Goal: Communication & Community: Ask a question

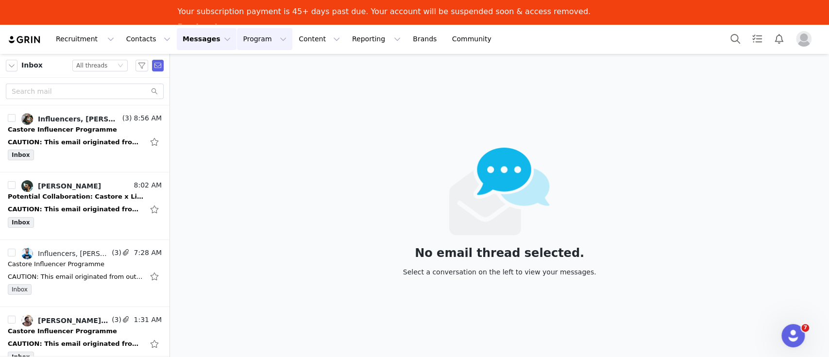
click at [237, 42] on button "Program Program" at bounding box center [264, 39] width 55 height 22
click at [247, 70] on p "Activations" at bounding box center [239, 67] width 37 height 10
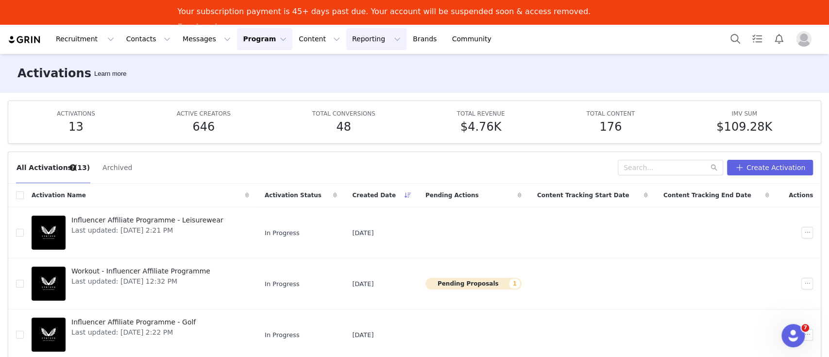
click at [346, 42] on button "Reporting Reporting" at bounding box center [376, 39] width 60 height 22
click at [341, 72] on p "Dashboard" at bounding box center [336, 67] width 37 height 10
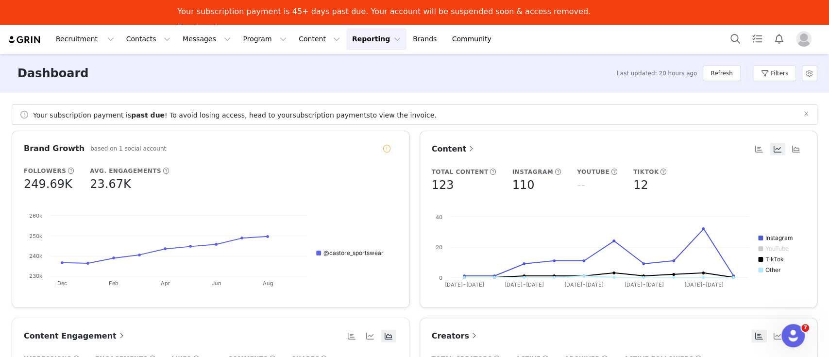
scroll to position [194, 0]
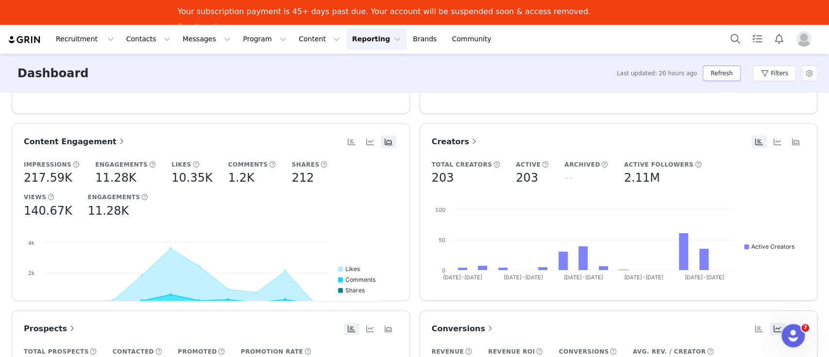
click at [738, 69] on button "Refresh" at bounding box center [721, 74] width 37 height 16
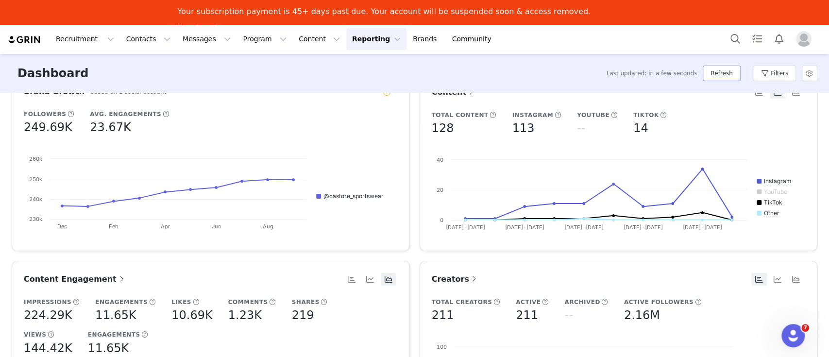
scroll to position [0, 0]
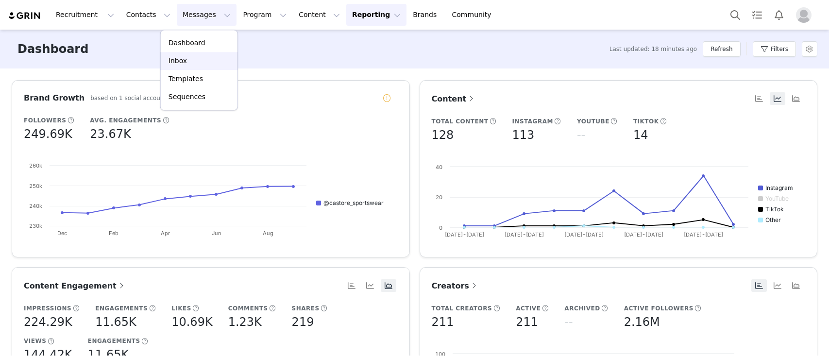
click at [176, 60] on p "Inbox" at bounding box center [177, 61] width 18 height 10
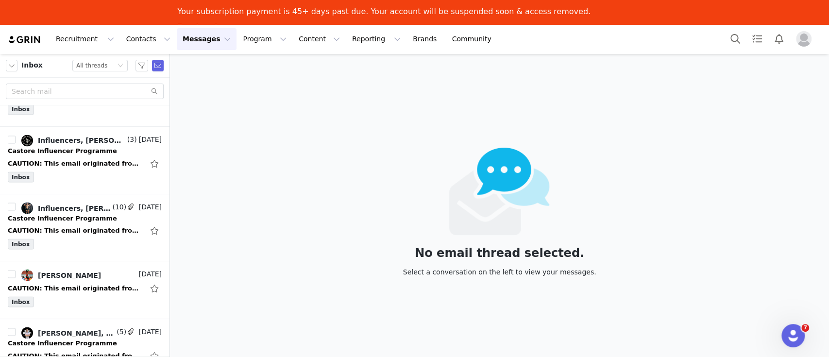
scroll to position [1417, 0]
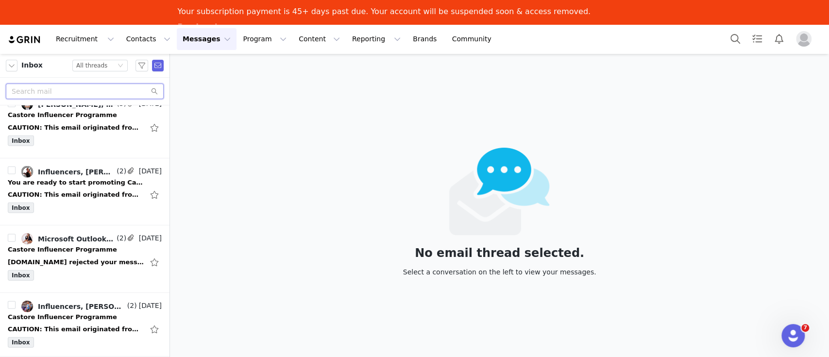
click at [39, 95] on input "text" at bounding box center [85, 92] width 158 height 16
type input "kai"
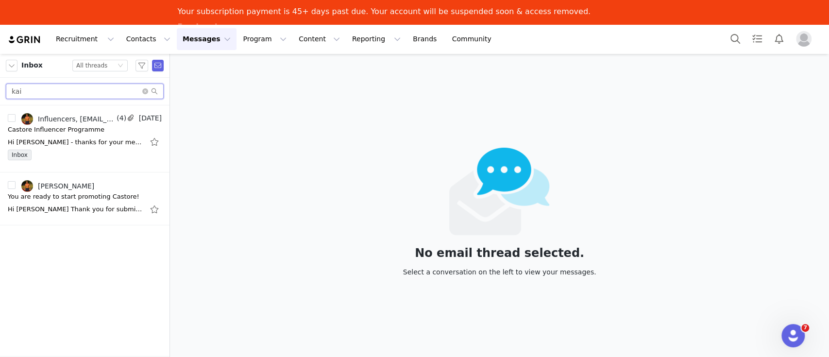
scroll to position [0, 0]
click at [62, 132] on div "Castore Influencer Programme" at bounding box center [56, 130] width 97 height 10
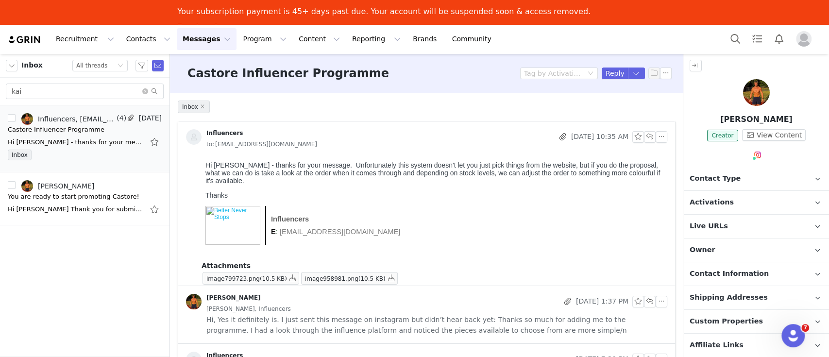
drag, startPoint x: 294, startPoint y: 299, endPoint x: 203, endPoint y: 296, distance: 90.8
click at [203, 296] on div "KAI HAMMOND BRITON" at bounding box center [372, 302] width 372 height 16
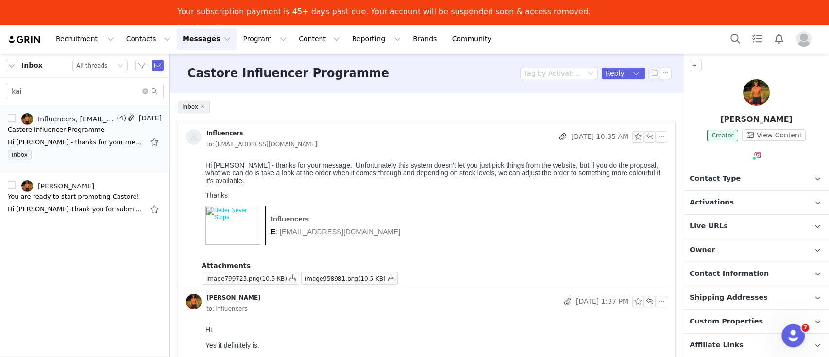
click at [748, 87] on img at bounding box center [756, 92] width 27 height 27
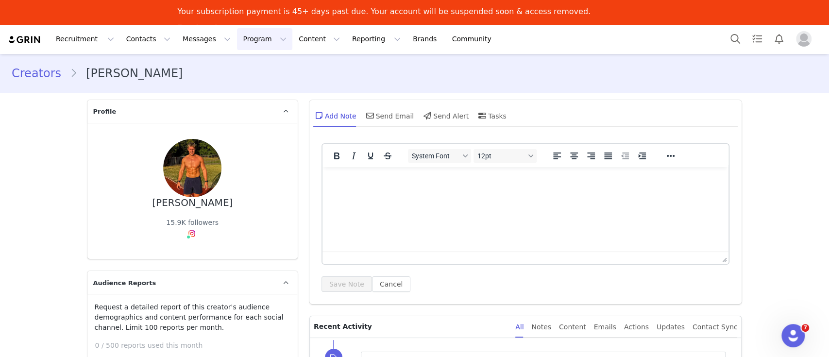
click at [237, 41] on button "Program Program" at bounding box center [264, 39] width 55 height 22
click at [248, 67] on p "Activations" at bounding box center [239, 67] width 37 height 10
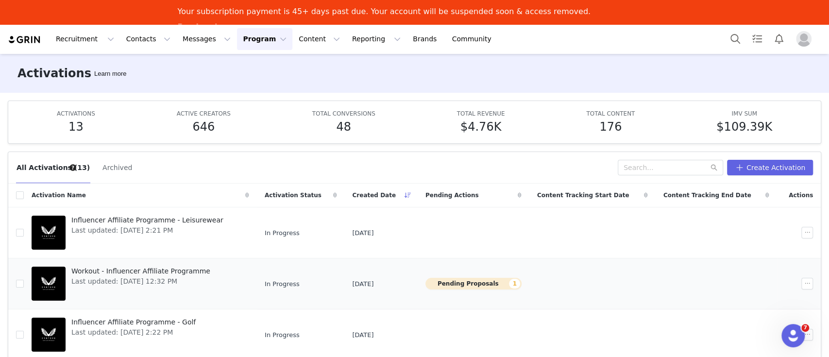
click at [131, 272] on span "Workout - Influencer Affiliate Programme" at bounding box center [140, 271] width 139 height 10
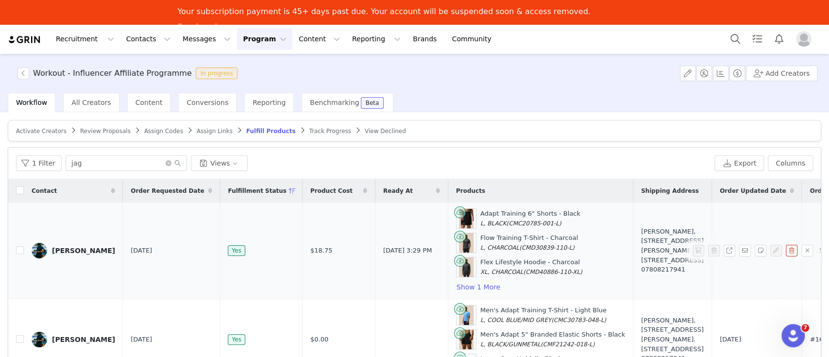
click at [153, 268] on td "Jul 18, 2025" at bounding box center [171, 250] width 97 height 97
click at [162, 273] on td "Jul 18, 2025" at bounding box center [171, 250] width 97 height 97
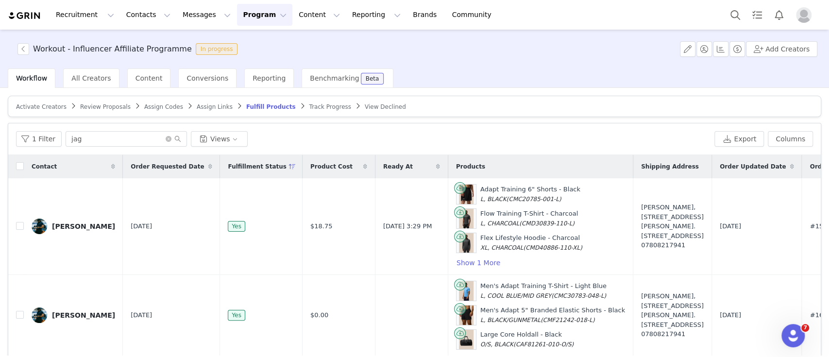
click at [453, 131] on div "1 Filter jag Views" at bounding box center [363, 139] width 694 height 16
drag, startPoint x: 105, startPoint y: 138, endPoint x: 59, endPoint y: 134, distance: 45.8
click at [45, 135] on div "1 Filter jag Views" at bounding box center [363, 139] width 694 height 16
type input "kai"
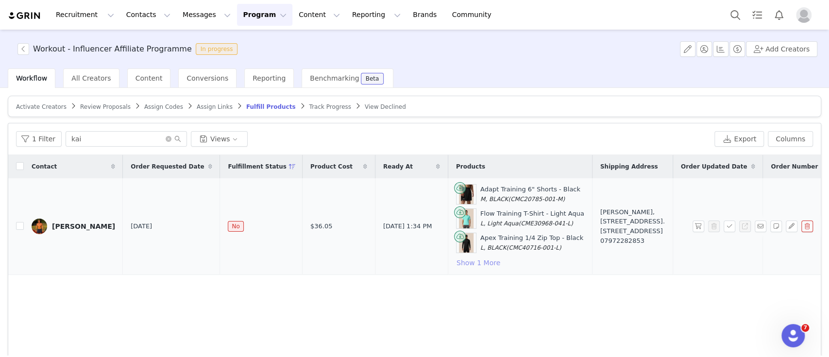
click at [470, 265] on button "Show 1 More" at bounding box center [478, 263] width 45 height 12
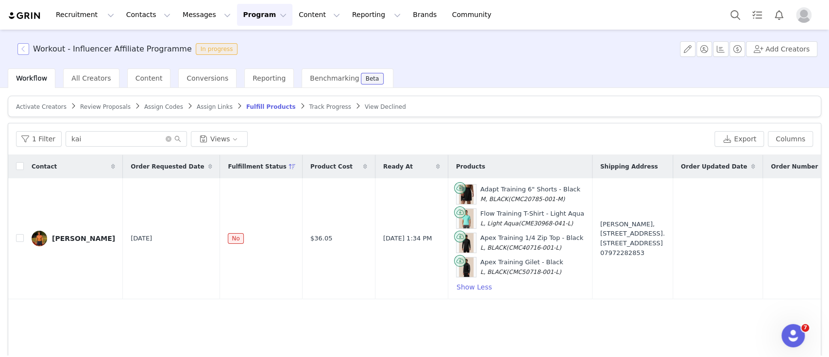
click at [23, 49] on button "button" at bounding box center [23, 49] width 12 height 12
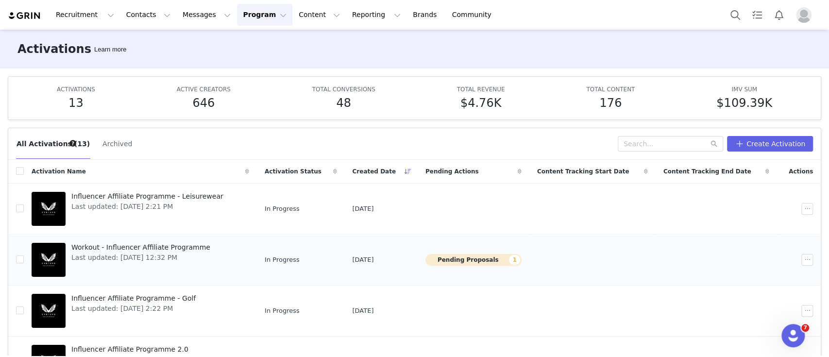
click at [171, 245] on span "Workout - Influencer Affiliate Programme" at bounding box center [140, 247] width 139 height 10
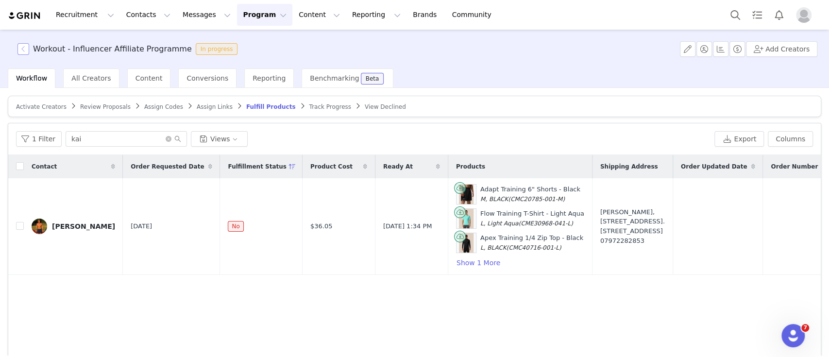
click at [21, 51] on button "button" at bounding box center [23, 49] width 12 height 12
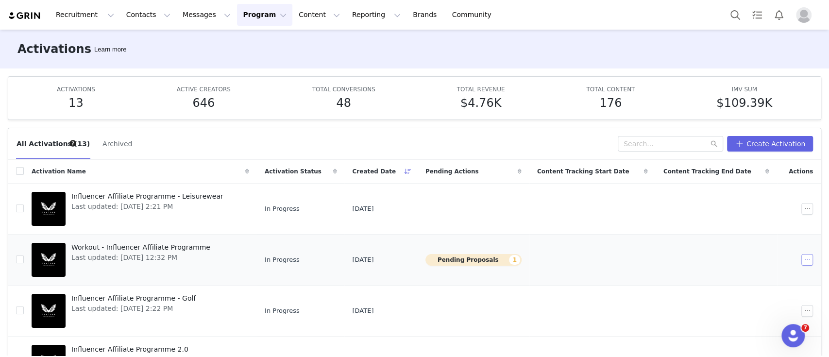
click at [801, 259] on button "button" at bounding box center [807, 260] width 12 height 12
click at [731, 164] on span "Edit" at bounding box center [729, 164] width 13 height 11
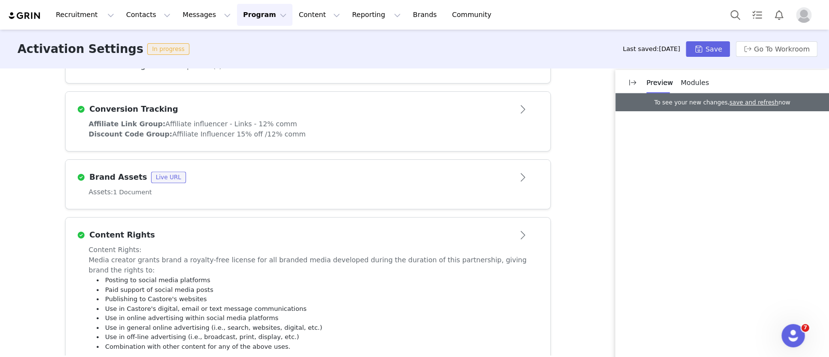
scroll to position [465, 0]
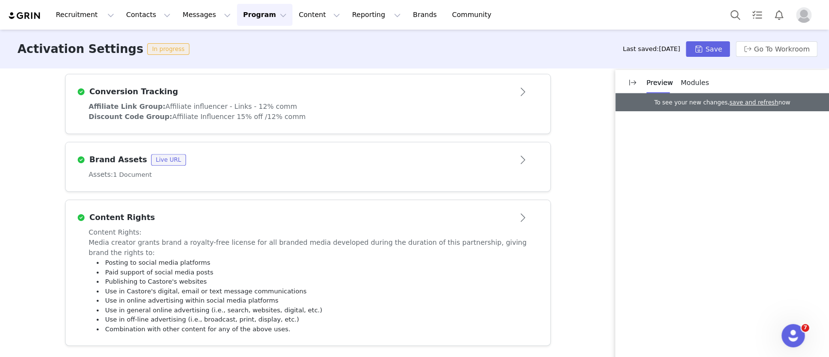
click at [27, 179] on div "Activation Type Ongoing activations do not have start and end dates. Content wi…" at bounding box center [414, 211] width 829 height 287
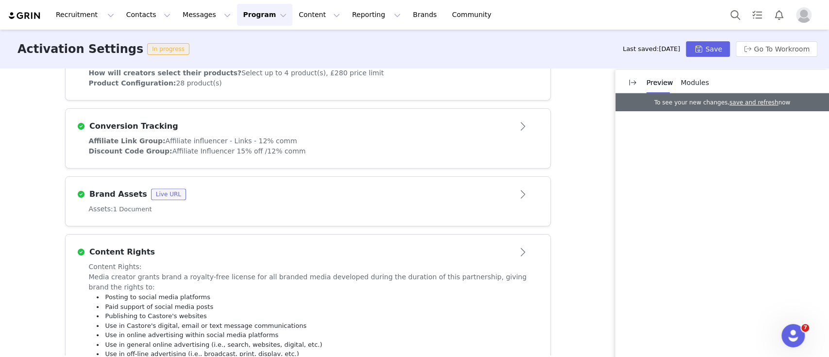
scroll to position [400, 0]
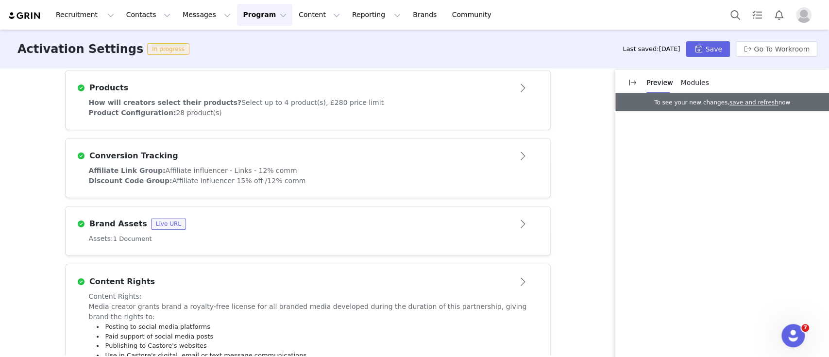
click at [515, 227] on button "Open module" at bounding box center [523, 224] width 30 height 16
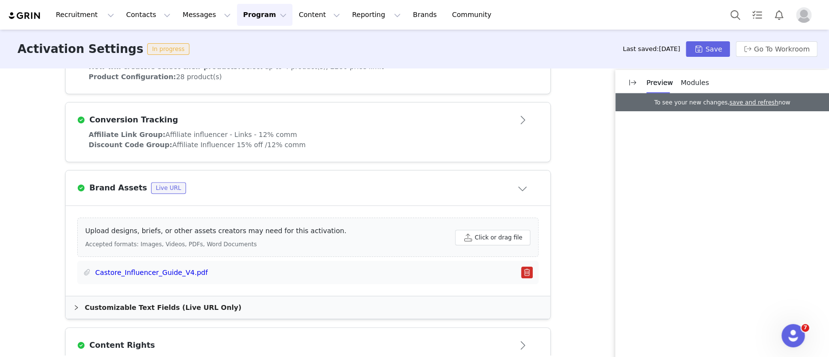
scroll to position [435, 0]
click at [116, 312] on div "Customizable Text Fields (Live URL Only)" at bounding box center [308, 309] width 485 height 22
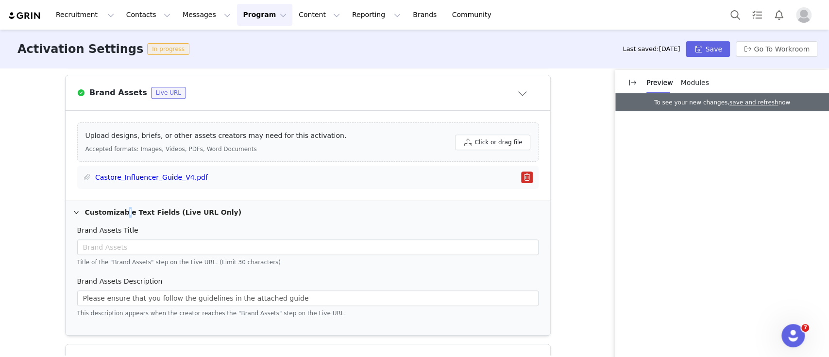
scroll to position [629, 0]
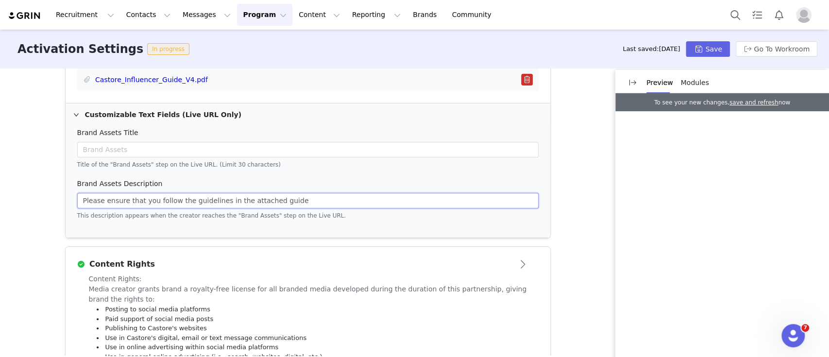
click at [306, 202] on input "Please ensure that you follow the guidelines in the attached guide" at bounding box center [307, 201] width 461 height 16
click at [305, 196] on input "Please ensure that you follow the guidelines in the attached guide" at bounding box center [307, 201] width 461 height 16
click at [295, 201] on input "Please ensure that you follow the guidelines in the attached guide" at bounding box center [307, 201] width 461 height 16
click at [311, 200] on input "Please ensure that you follow the guidelines in the attached guide." at bounding box center [307, 201] width 461 height 16
click at [299, 200] on input "Please ensure that you follow the guidelines in the attached guide." at bounding box center [307, 201] width 461 height 16
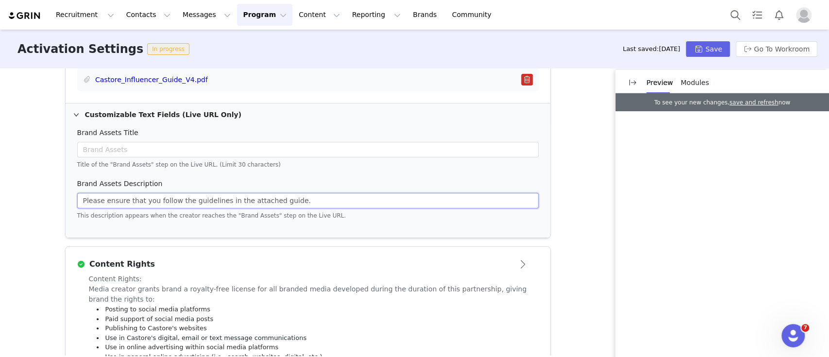
paste input "Castore is pronounced ‘Cah-store’ — with emphasis on the first syllable. A name…"
drag, startPoint x: 527, startPoint y: 200, endPoint x: 0, endPoint y: 196, distance: 527.3
click at [0, 196] on div "Activation Type Ongoing activations do not have start and end dates. Content wi…" at bounding box center [414, 211] width 829 height 287
click at [159, 198] on input "Please ensure that you follow the guidelines in the attached guide. Castore is …" at bounding box center [307, 201] width 461 height 16
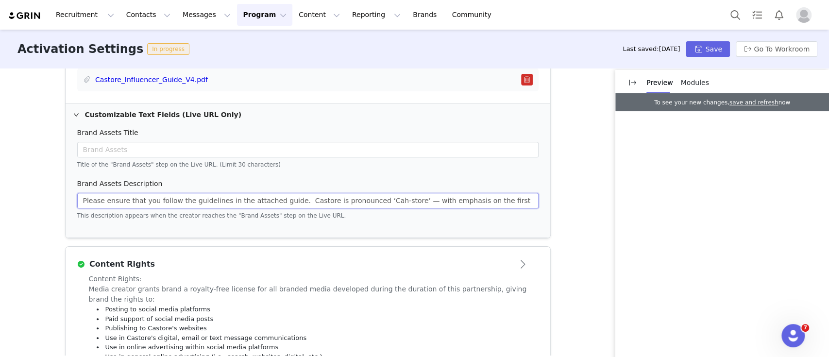
click at [280, 200] on input "Please ensure that you follow the guidelines in the attached guide. Castore is …" at bounding box center [307, 201] width 461 height 16
type input "Please ensure that you follow the guidelines in the attached guide. Castore is …"
click at [708, 51] on button "Save" at bounding box center [708, 49] width 44 height 16
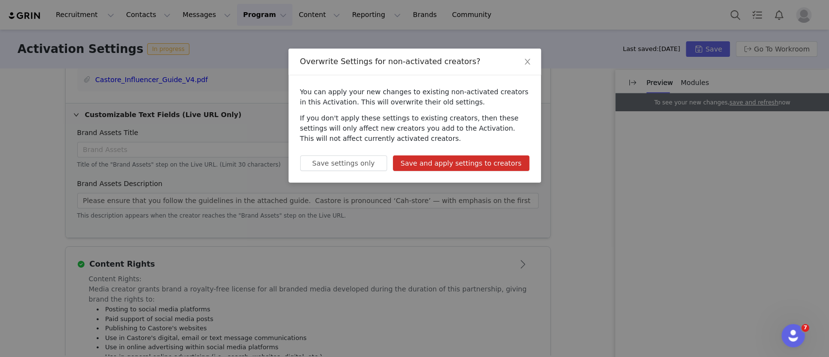
click at [476, 159] on button "Save and apply settings to creators" at bounding box center [461, 163] width 136 height 16
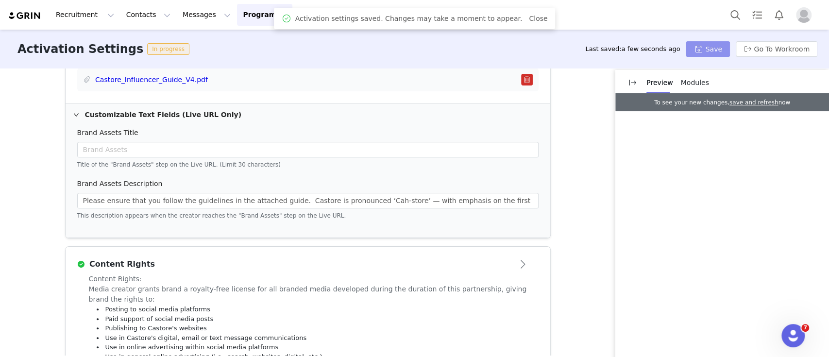
click at [716, 50] on button "Save" at bounding box center [708, 49] width 44 height 16
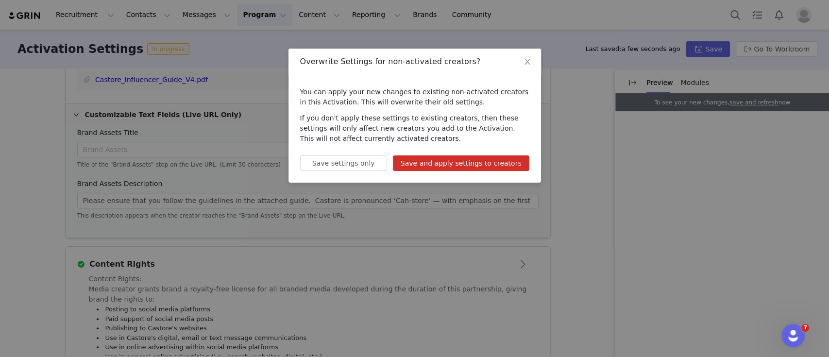
click at [465, 169] on button "Save and apply settings to creators" at bounding box center [461, 163] width 136 height 16
click at [471, 159] on div "Overwrite Settings for non-activated creators? You can apply your new changes t…" at bounding box center [414, 178] width 829 height 357
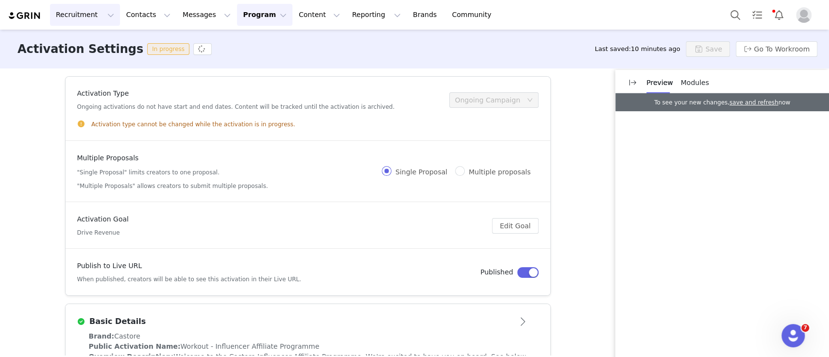
click at [87, 16] on button "Recruitment Recruitment" at bounding box center [85, 15] width 70 height 22
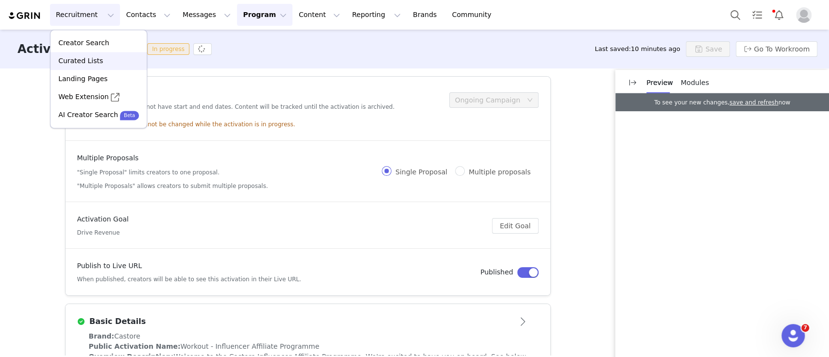
click at [89, 64] on p "Curated Lists" at bounding box center [80, 61] width 45 height 10
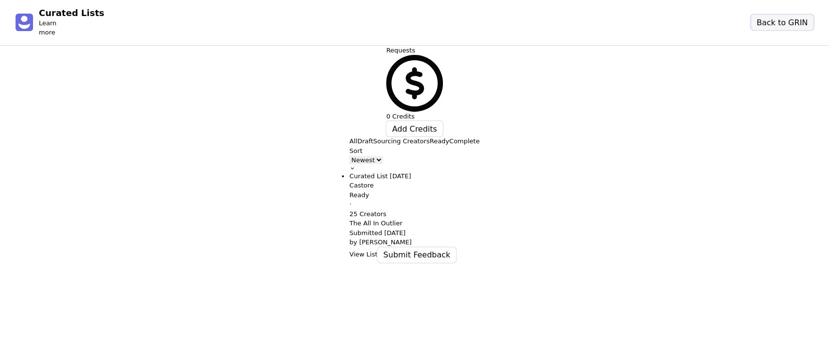
click at [789, 15] on button "Back to GRIN" at bounding box center [782, 23] width 63 height 16
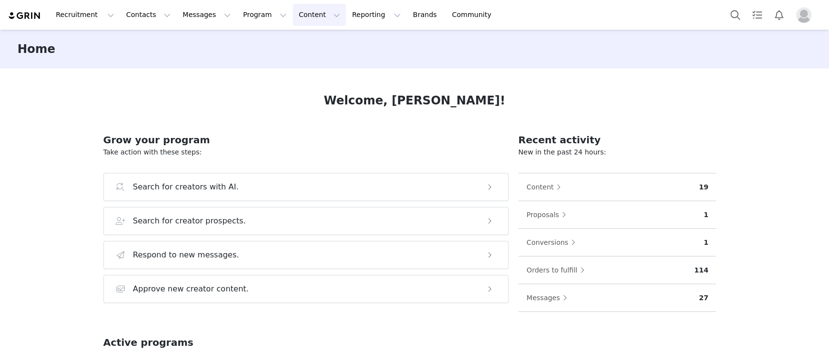
click at [293, 24] on button "Content Content" at bounding box center [319, 15] width 53 height 22
click at [286, 40] on p "Creator Content" at bounding box center [297, 43] width 54 height 10
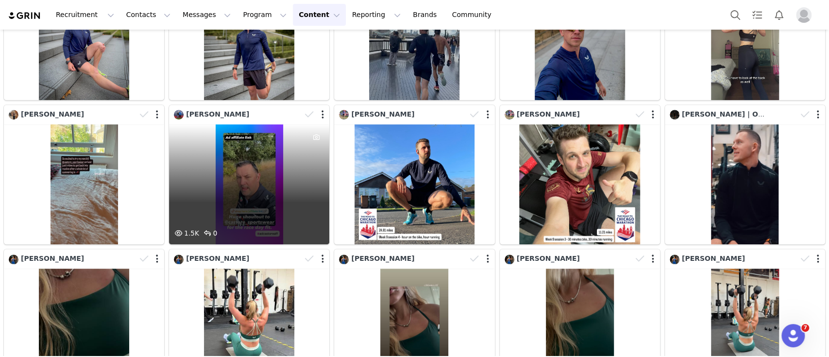
scroll to position [544, 0]
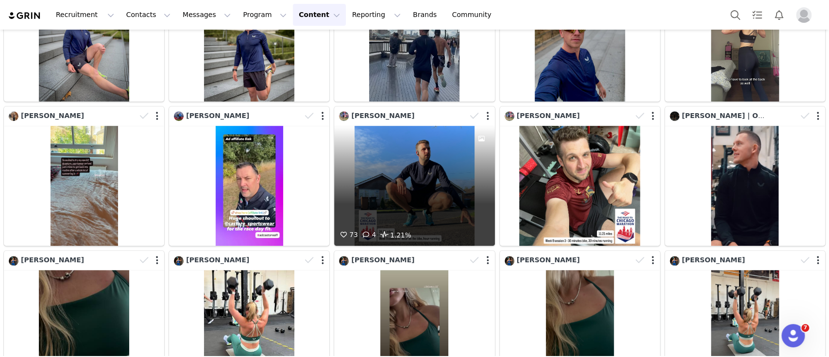
click at [403, 141] on div "73 4 1.21%" at bounding box center [414, 186] width 160 height 120
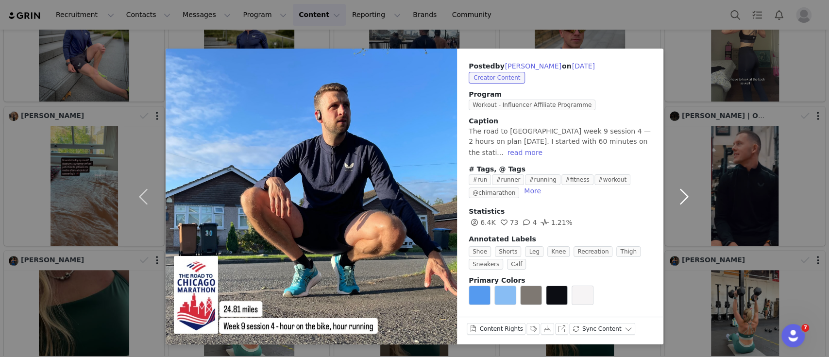
click at [698, 157] on button "button" at bounding box center [683, 197] width 41 height 296
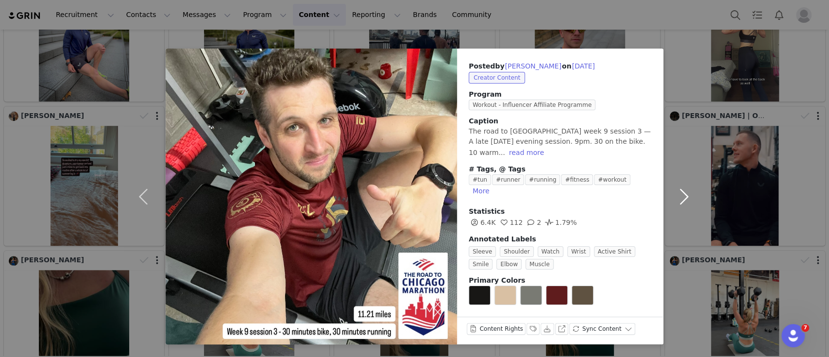
click at [697, 157] on button "button" at bounding box center [683, 197] width 41 height 296
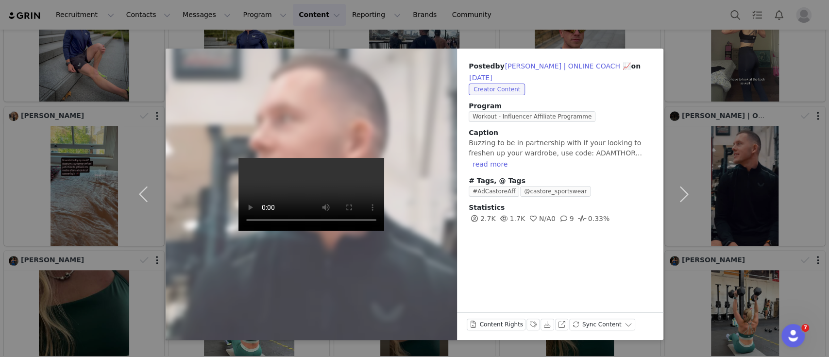
click at [614, 28] on div "Posted by [PERSON_NAME] | ONLINE COACH 📈 on [DATE] Creator Content Program Work…" at bounding box center [414, 178] width 829 height 357
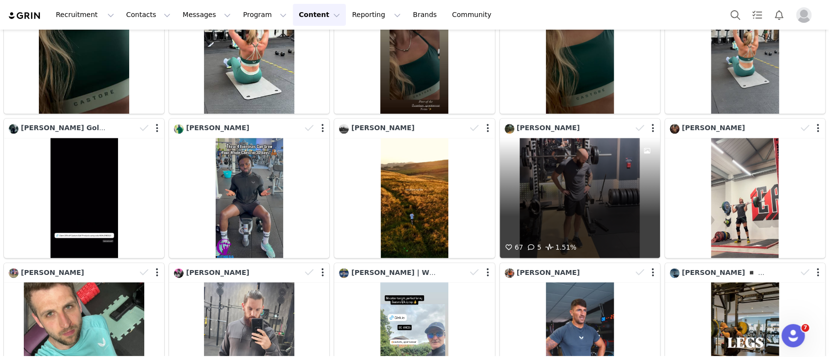
scroll to position [933, 0]
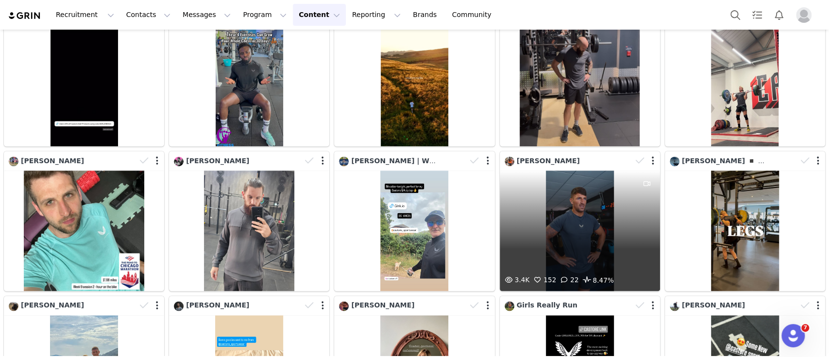
click at [583, 235] on div "3.4K 152 22 8.47%" at bounding box center [580, 230] width 160 height 120
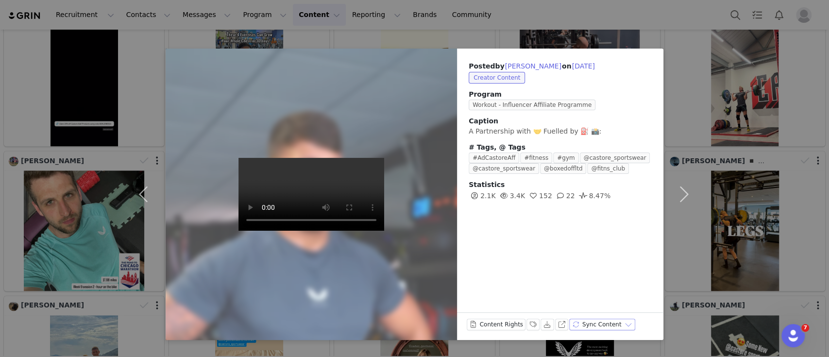
click at [608, 329] on button "Sync Content" at bounding box center [602, 325] width 66 height 12
click at [621, 230] on div "Posted by [PERSON_NAME] on [DATE] Creator Content Program Workout - Influencer …" at bounding box center [560, 194] width 206 height 291
click at [288, 16] on div "Posted by [PERSON_NAME] on [DATE] Creator Content Program Workout - Influencer …" at bounding box center [414, 178] width 829 height 357
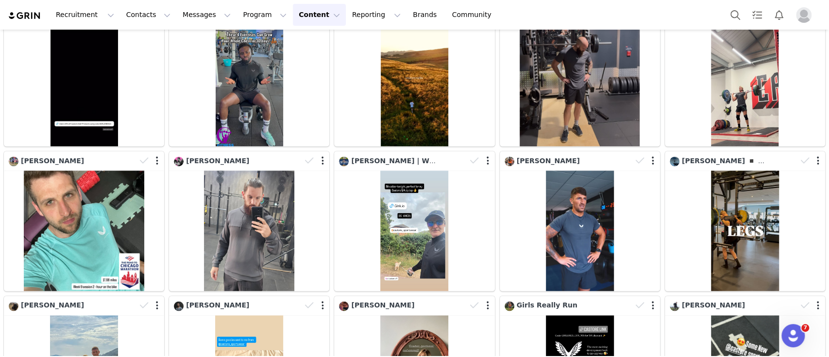
click at [295, 19] on button "Content Content" at bounding box center [319, 15] width 53 height 22
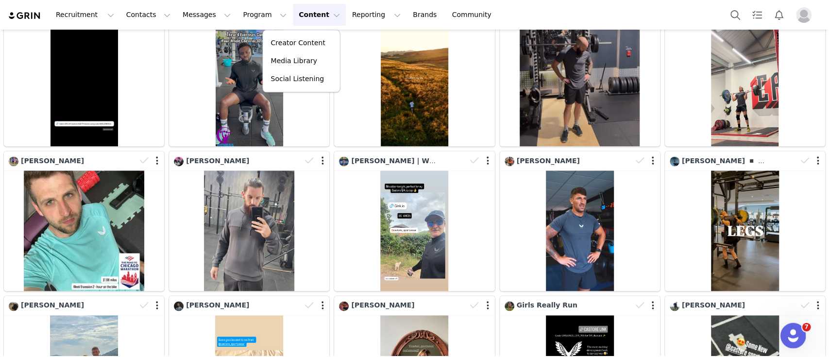
click at [794, 332] on icon "Open Intercom Messenger" at bounding box center [792, 334] width 16 height 16
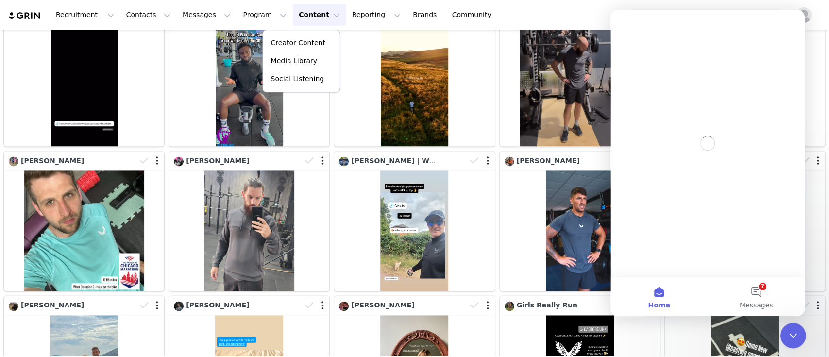
scroll to position [0, 0]
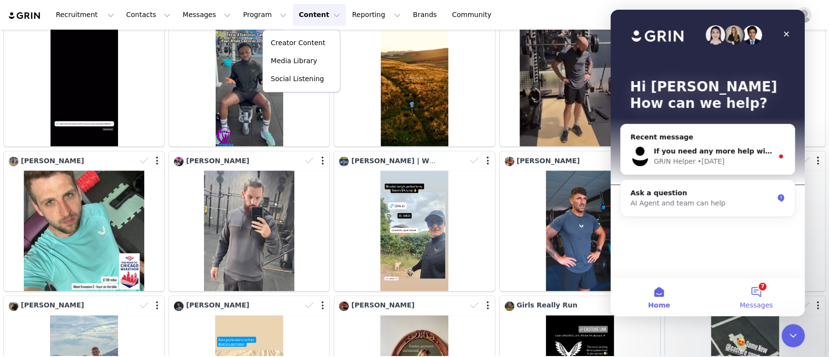
click at [760, 286] on button "7 Messages" at bounding box center [755, 296] width 97 height 39
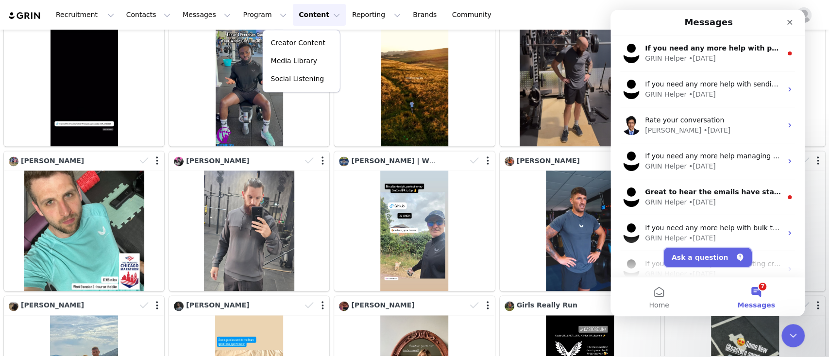
click at [722, 248] on button "Ask a question" at bounding box center [708, 257] width 88 height 19
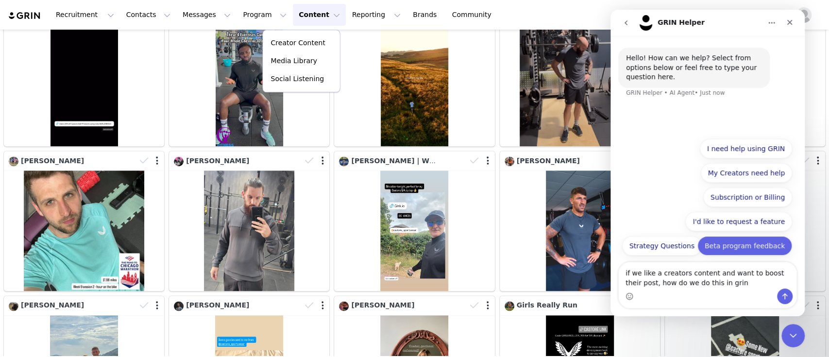
type textarea "if we like a creators content and want to boost their post, how do we do this i…"
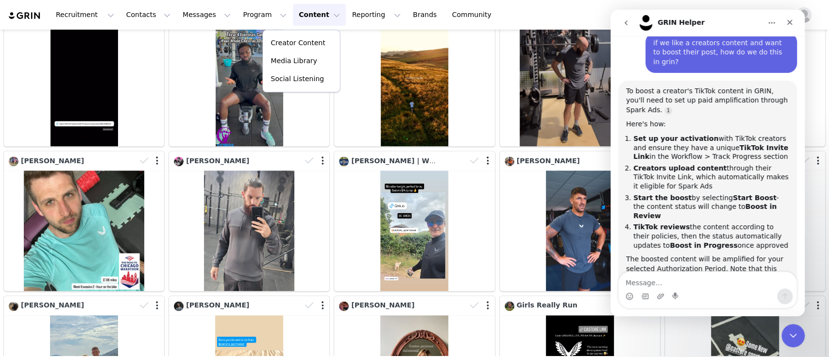
scroll to position [1, 0]
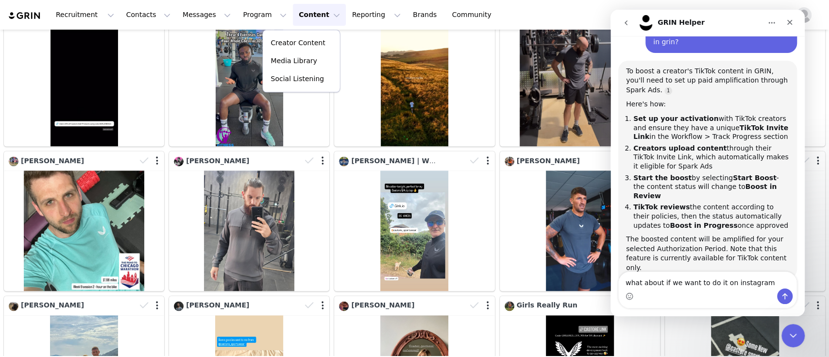
type textarea "what about if we want to do it on instagram?"
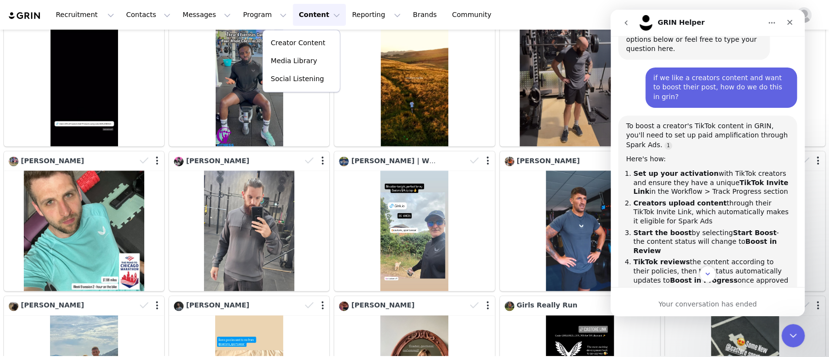
scroll to position [10, 0]
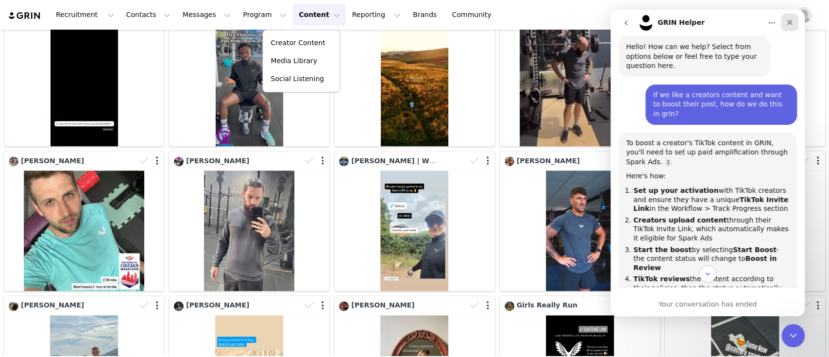
click at [787, 25] on icon "Close" at bounding box center [790, 22] width 8 height 8
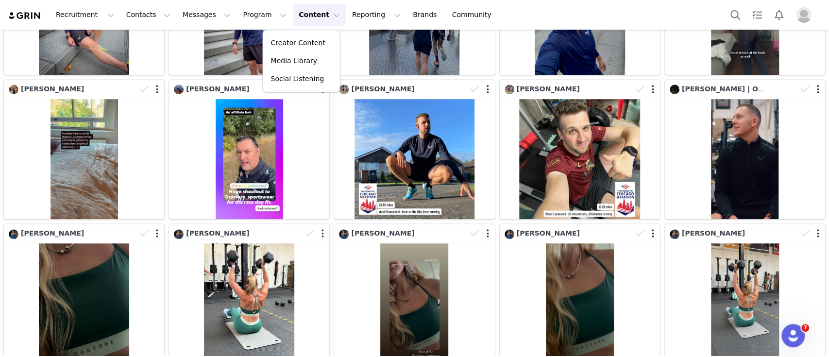
scroll to position [415, 0]
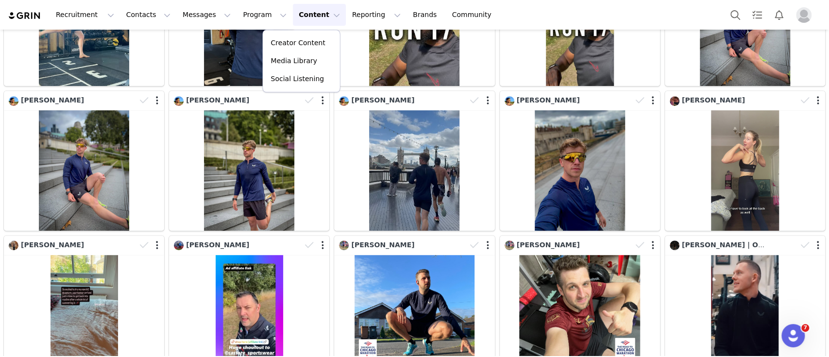
click at [293, 16] on button "Content Content" at bounding box center [319, 15] width 53 height 22
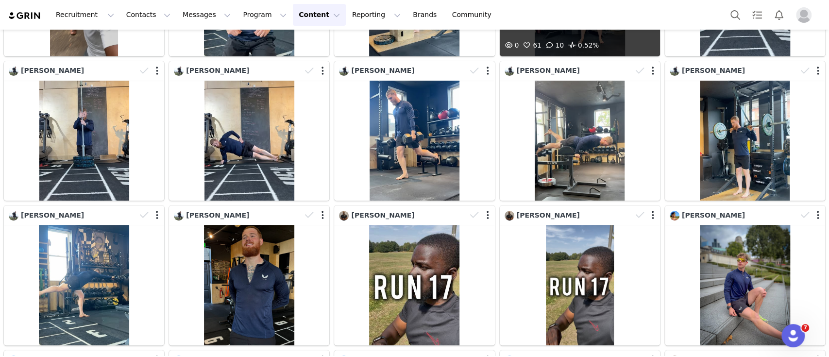
scroll to position [0, 0]
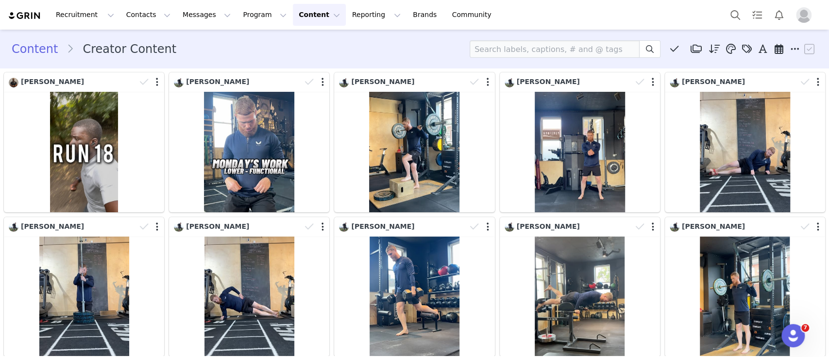
click at [293, 15] on button "Content Content" at bounding box center [319, 15] width 53 height 22
click at [457, 6] on div "Recruitment Recruitment Creator Search Curated Lists Landing Pages Web Extensio…" at bounding box center [414, 15] width 829 height 30
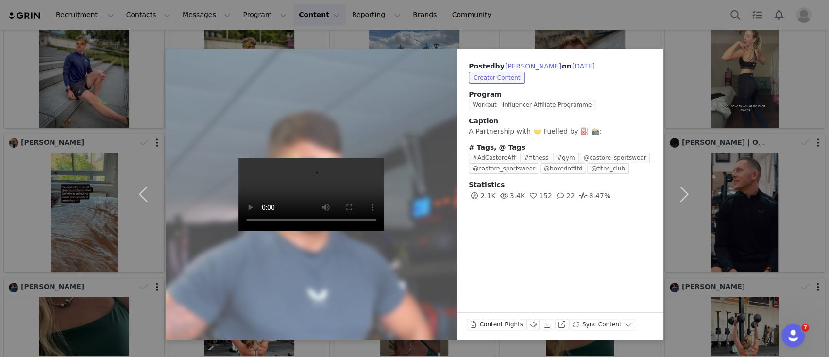
scroll to position [906, 0]
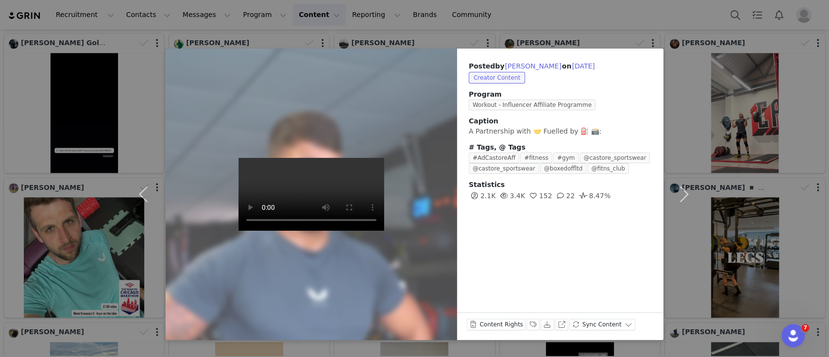
click at [248, 207] on video at bounding box center [311, 194] width 146 height 73
click at [687, 80] on button "button" at bounding box center [683, 194] width 41 height 291
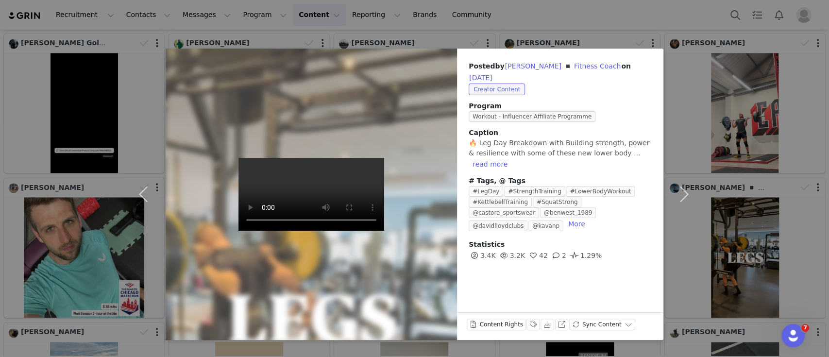
click at [598, 21] on div "Posted by [PERSON_NAME] ◾️ Fitness Coach on [DATE] Creator Content Program Work…" at bounding box center [414, 178] width 829 height 357
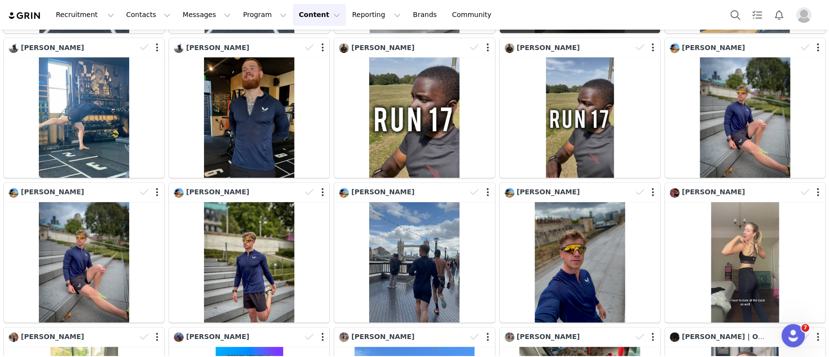
scroll to position [0, 0]
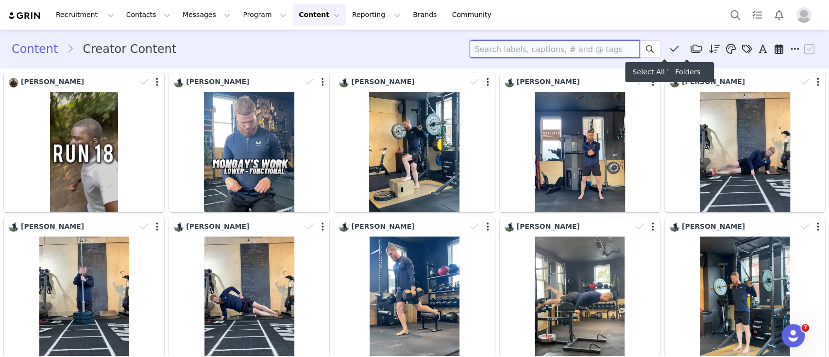
click at [599, 45] on input at bounding box center [555, 48] width 170 height 17
type input "g"
type input "jag"
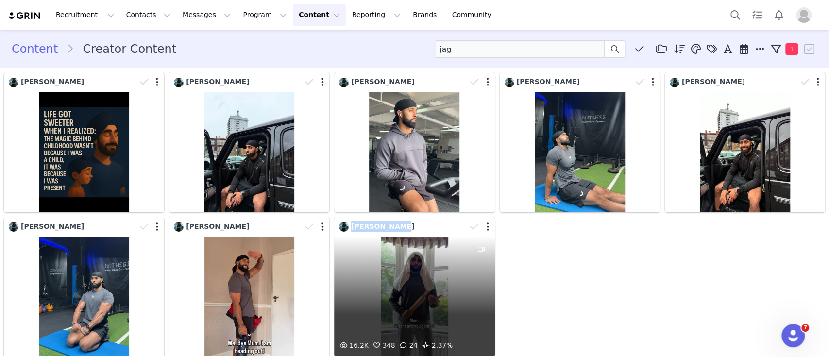
drag, startPoint x: 408, startPoint y: 225, endPoint x: 346, endPoint y: 231, distance: 62.5
click at [346, 231] on div "[PERSON_NAME]" at bounding box center [416, 226] width 155 height 15
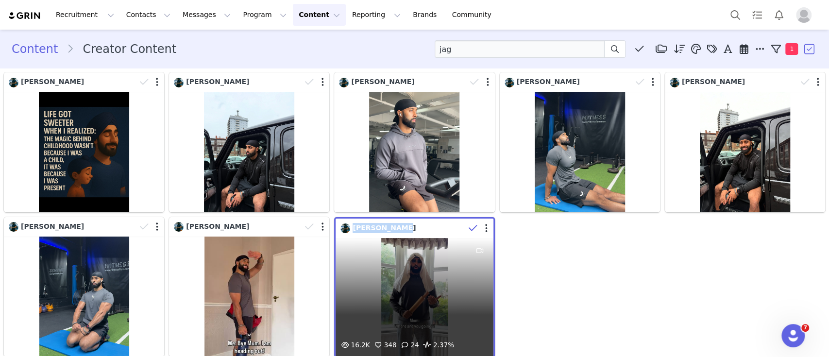
copy span "[PERSON_NAME]"
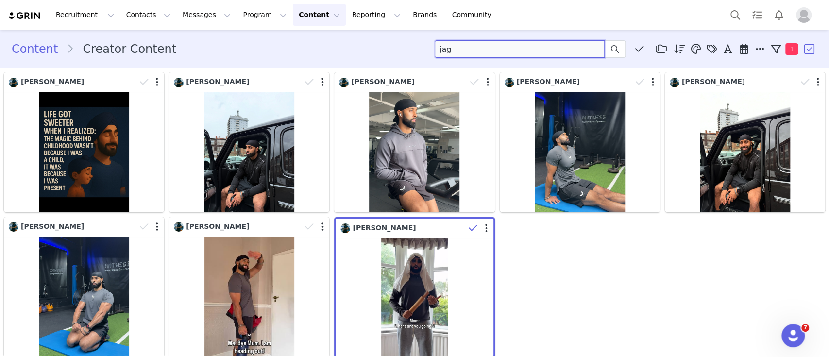
drag, startPoint x: 470, startPoint y: 47, endPoint x: 406, endPoint y: 46, distance: 63.6
click at [408, 46] on div "Content Creator Content jag Media Library (0) [PERSON_NAME] (0) New Folder Edit…" at bounding box center [415, 48] width 806 height 17
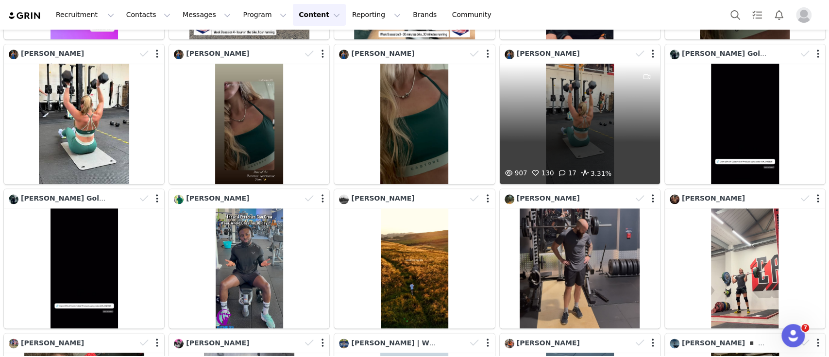
scroll to position [841, 0]
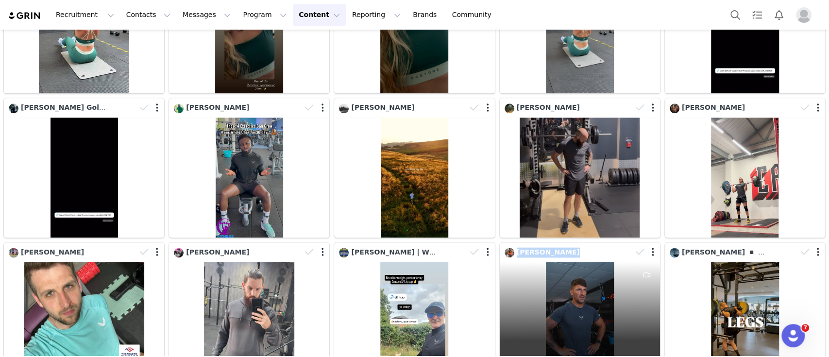
drag, startPoint x: 552, startPoint y: 246, endPoint x: 509, endPoint y: 246, distance: 42.7
click at [509, 247] on div "[PERSON_NAME]" at bounding box center [567, 252] width 127 height 11
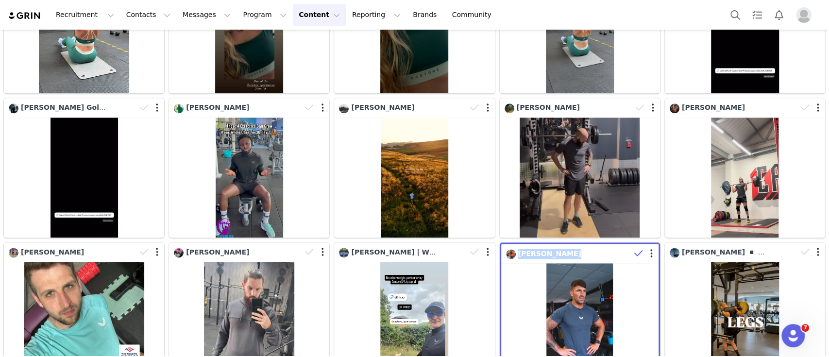
copy span "[PERSON_NAME]"
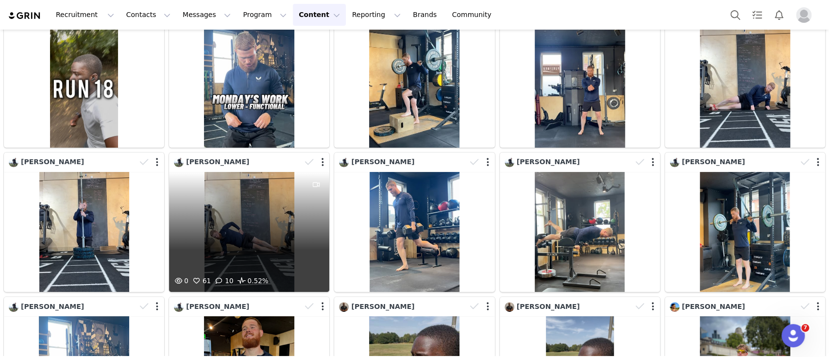
scroll to position [0, 0]
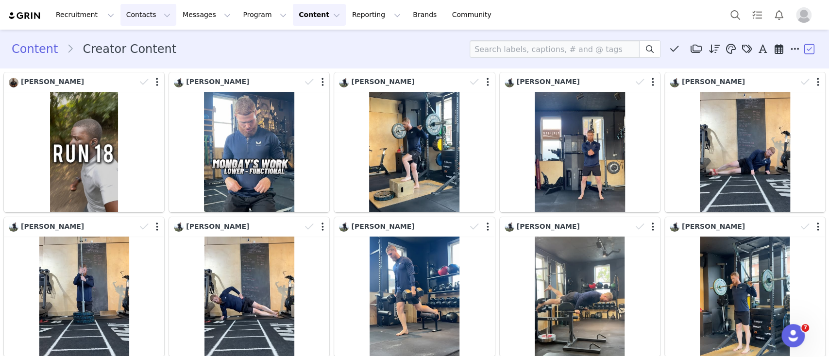
click at [120, 12] on button "Contacts Contacts" at bounding box center [148, 15] width 56 height 22
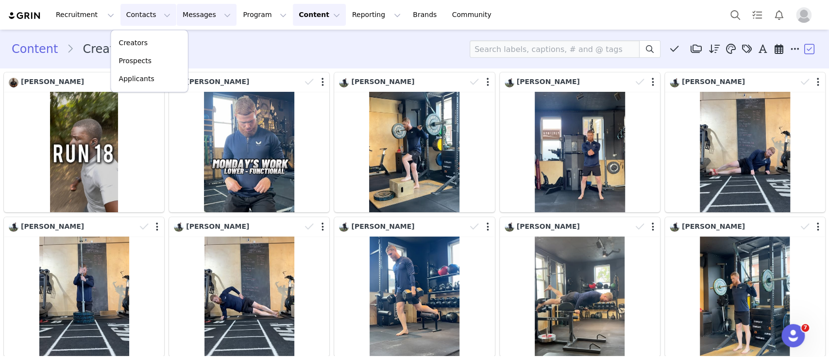
click at [177, 20] on button "Messages Messages" at bounding box center [207, 15] width 60 height 22
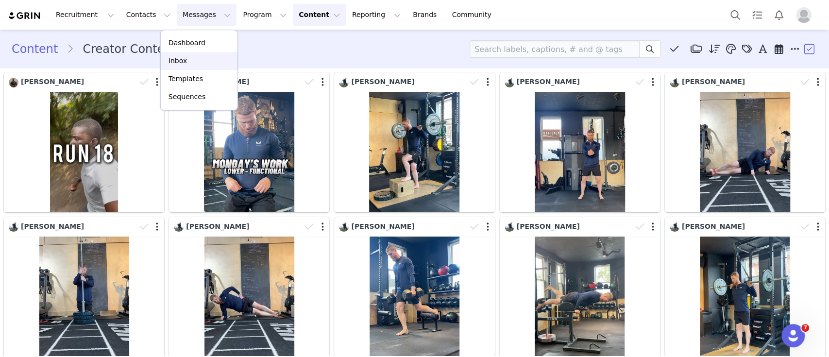
click at [181, 58] on p "Inbox" at bounding box center [177, 61] width 18 height 10
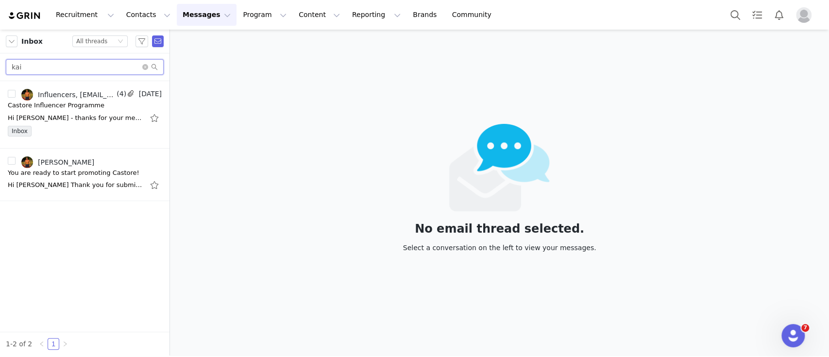
drag, startPoint x: 28, startPoint y: 66, endPoint x: 19, endPoint y: 67, distance: 8.9
click at [1, 67] on div "kai" at bounding box center [84, 67] width 169 height 28
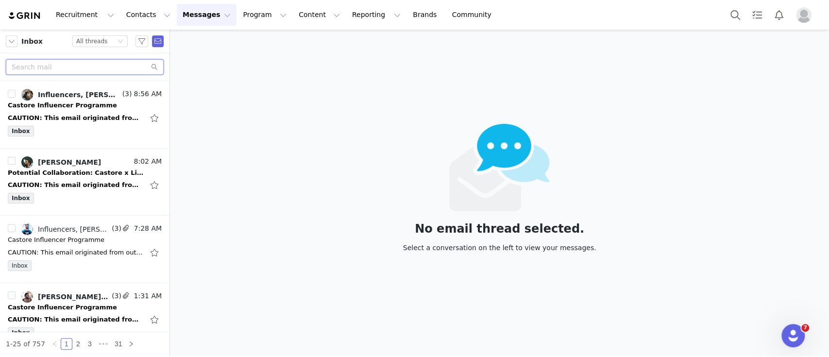
click at [19, 67] on input "text" at bounding box center [85, 67] width 158 height 16
type input "[PERSON_NAME]"
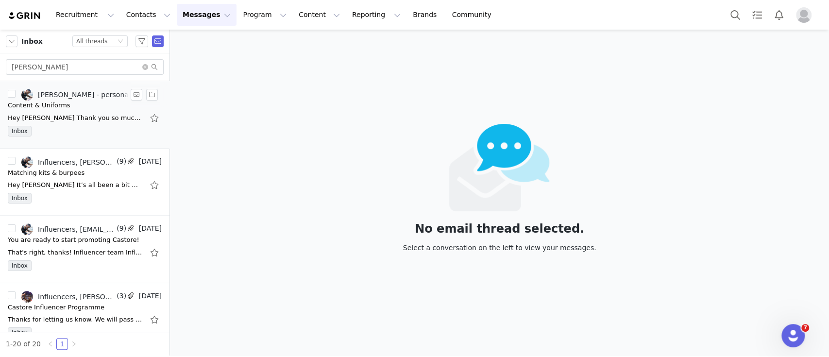
click at [74, 98] on div "[PERSON_NAME] - personal trainer" at bounding box center [87, 95] width 99 height 8
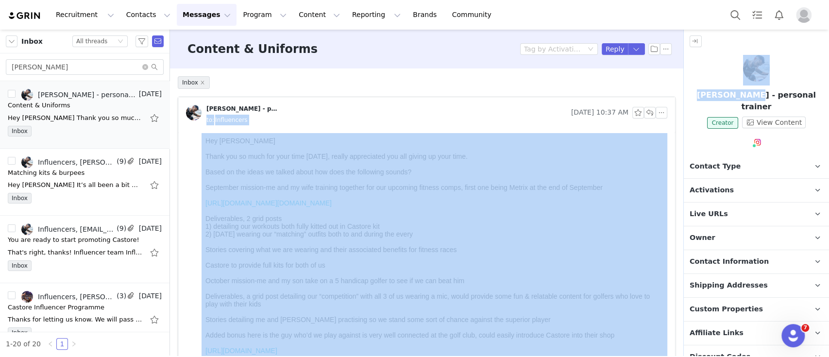
drag, startPoint x: 744, startPoint y: 95, endPoint x: 679, endPoint y: 97, distance: 65.1
click at [679, 97] on section "Filters Filter Logic And Or Owner Select Contact Tag Select Email Date ~ Relati…" at bounding box center [414, 193] width 829 height 326
click at [709, 99] on p "[PERSON_NAME] - personal trainer" at bounding box center [756, 100] width 145 height 23
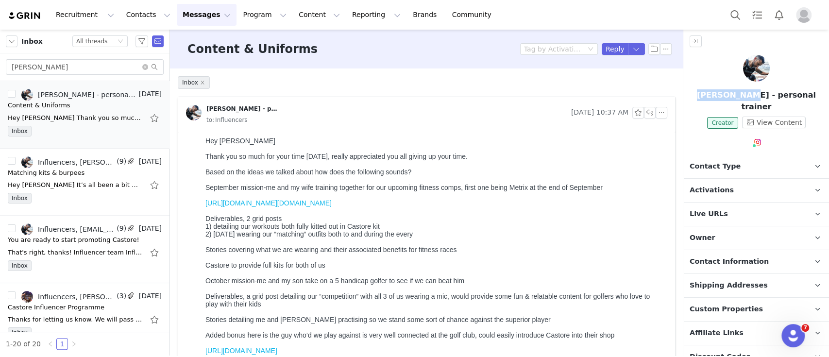
drag, startPoint x: 697, startPoint y: 97, endPoint x: 742, endPoint y: 96, distance: 45.6
click at [742, 96] on p "[PERSON_NAME] - personal trainer" at bounding box center [756, 100] width 145 height 23
copy p "[PERSON_NAME]"
